Goal: Information Seeking & Learning: Check status

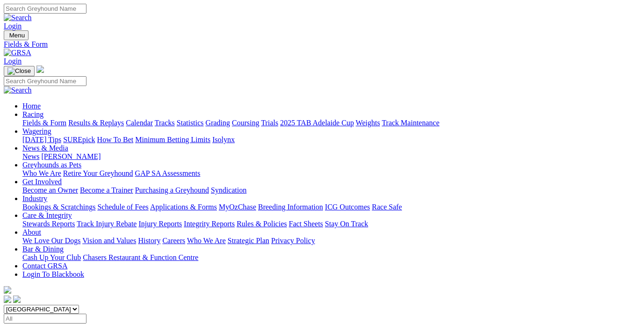
drag, startPoint x: 0, startPoint y: 0, endPoint x: 105, endPoint y: 64, distance: 122.6
click at [105, 119] on link "Results & Replays" at bounding box center [96, 123] width 56 height 8
